Goal: Find contact information: Find contact information

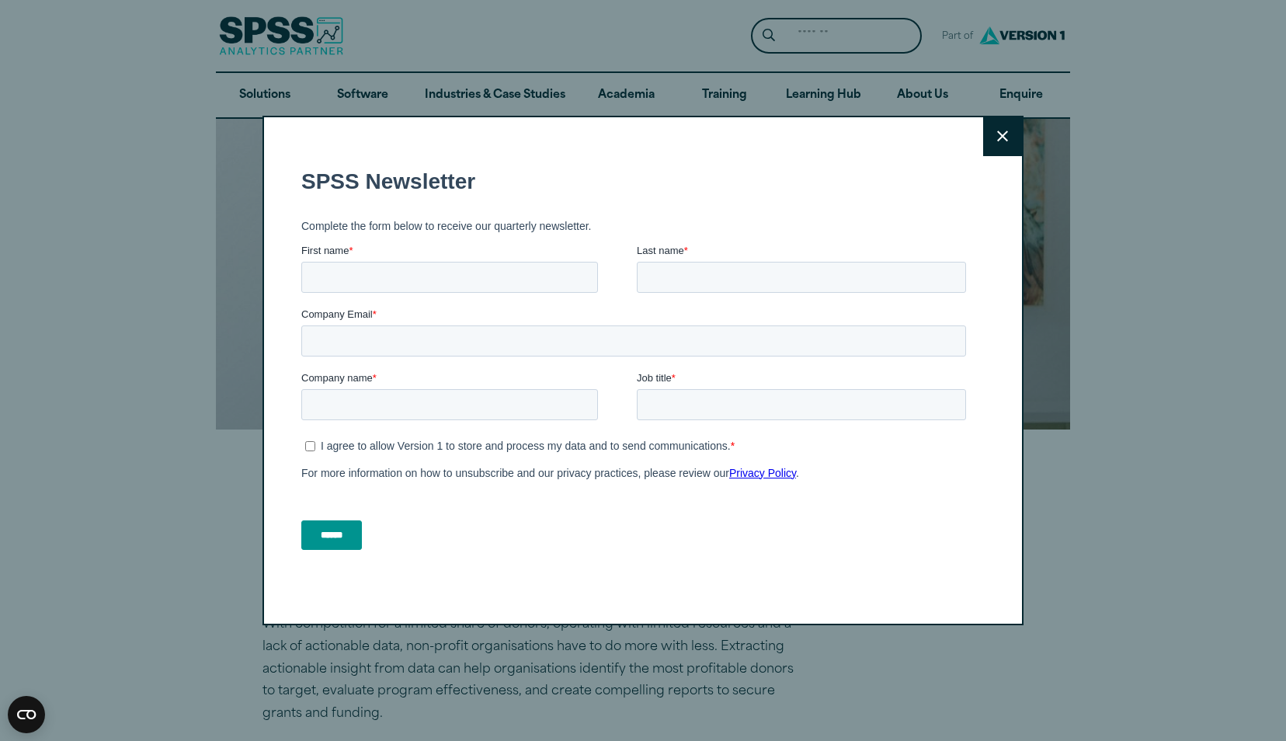
click at [997, 135] on icon at bounding box center [1002, 137] width 11 height 12
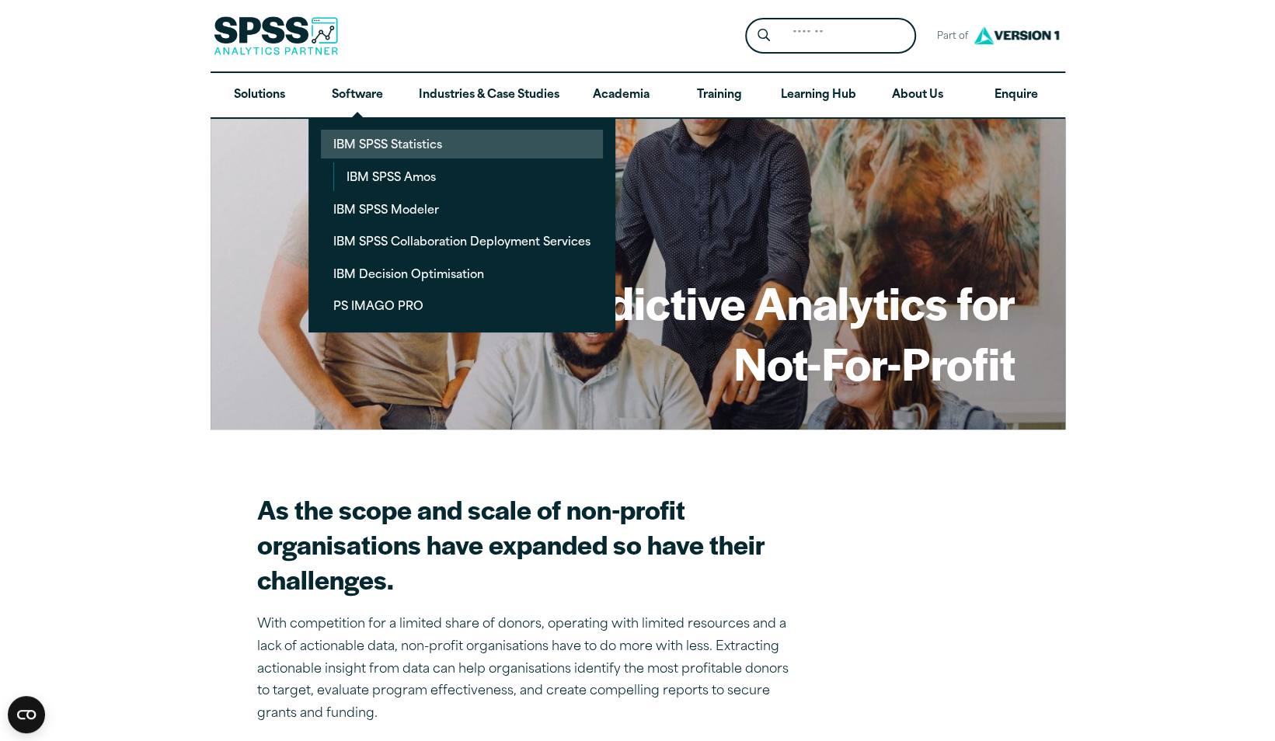
click at [367, 137] on link "IBM SPSS Statistics" at bounding box center [462, 144] width 282 height 29
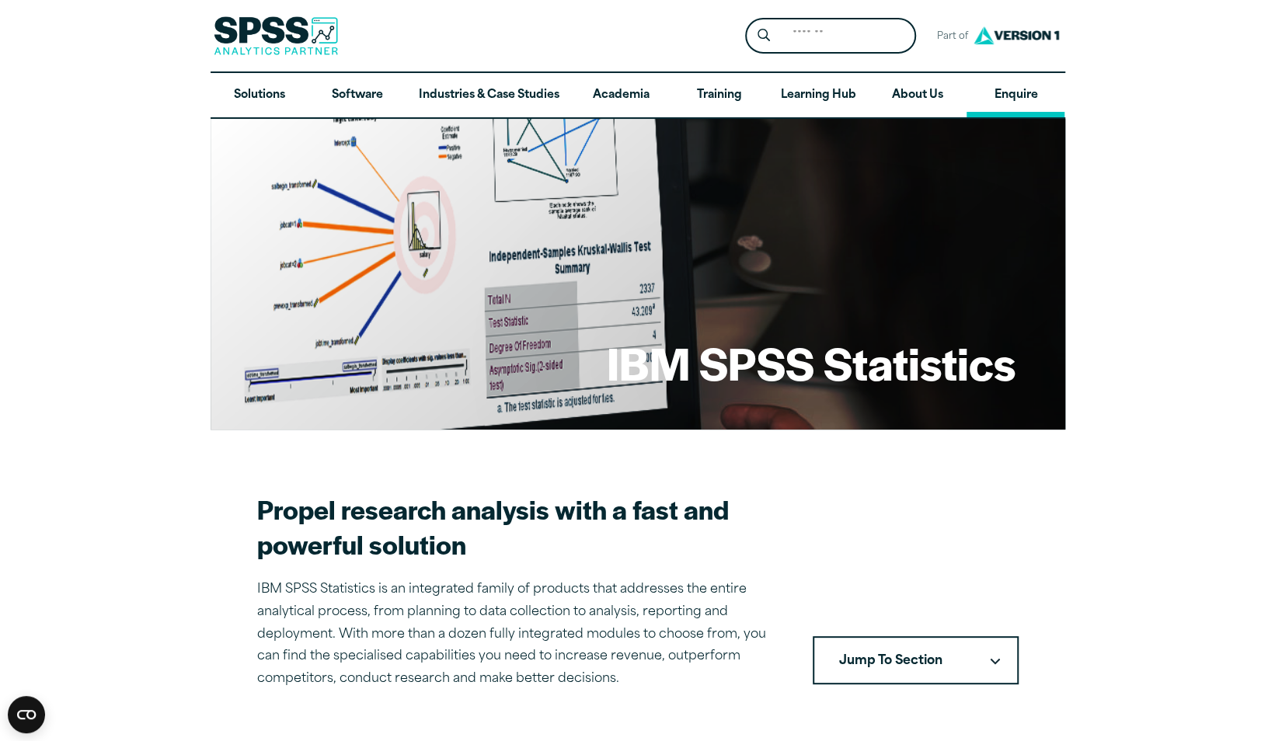
click at [1006, 87] on link "Enquire" at bounding box center [1015, 95] width 98 height 45
